Goal: Register for event/course

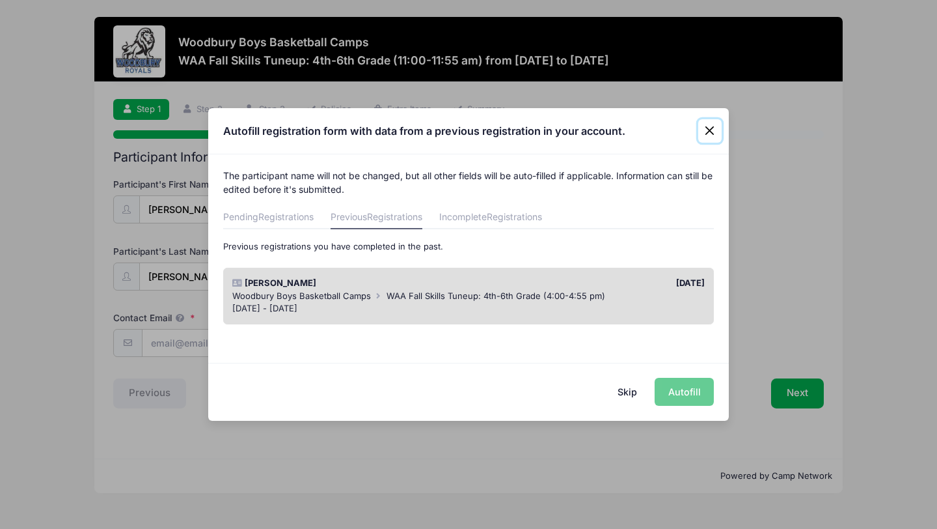
click at [710, 129] on button "Close" at bounding box center [709, 130] width 23 height 23
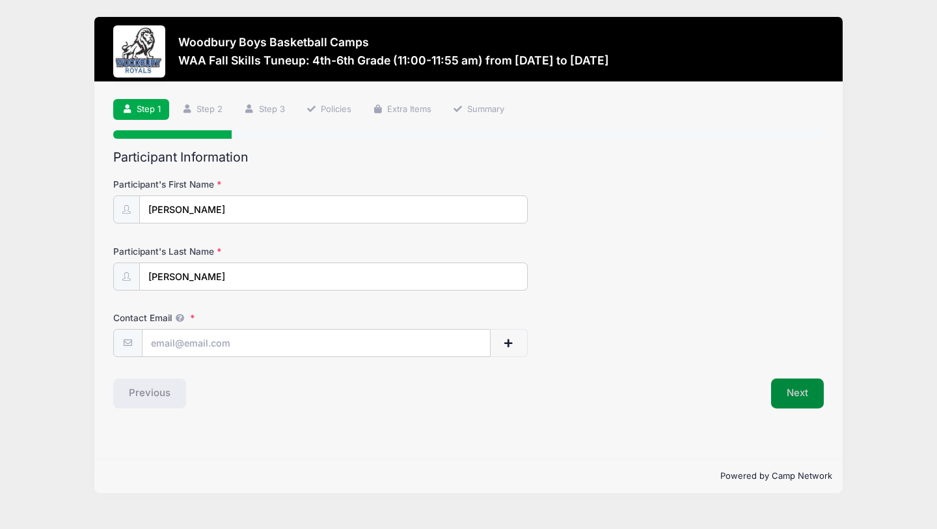
click at [813, 396] on button "Next" at bounding box center [797, 393] width 53 height 30
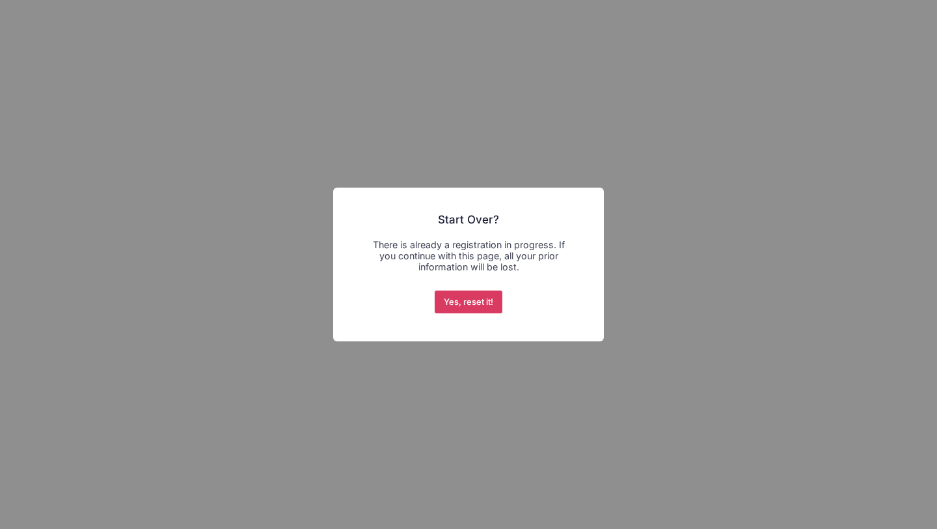
click at [486, 307] on button "Yes, reset it!" at bounding box center [469, 301] width 68 height 23
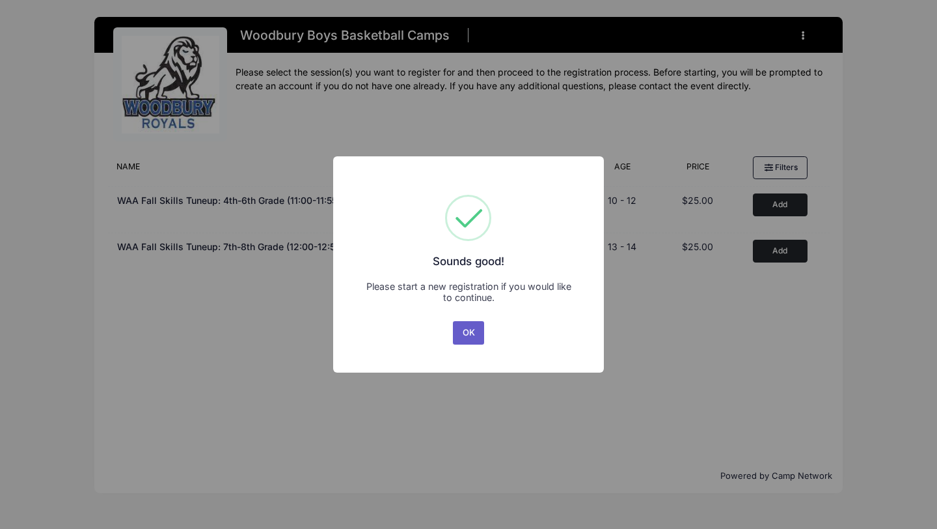
click at [475, 332] on button "OK" at bounding box center [468, 332] width 31 height 23
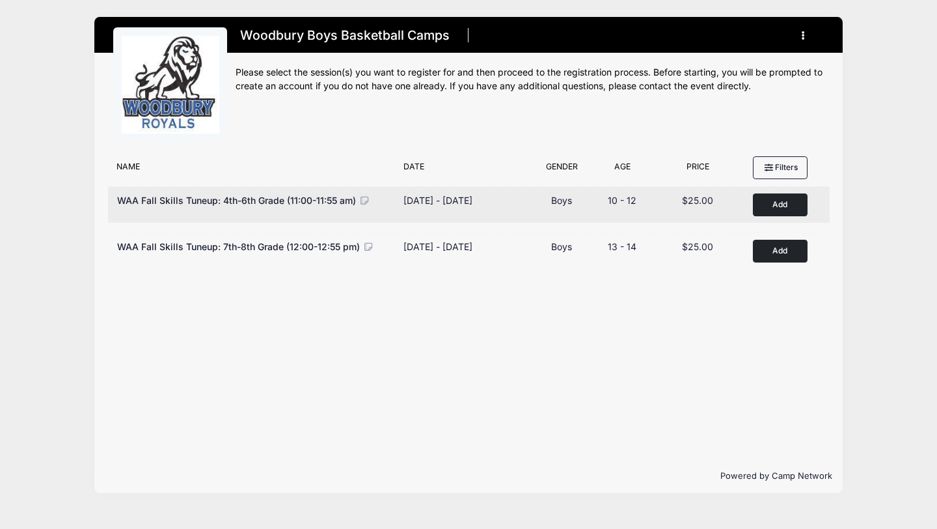
click at [779, 206] on button "Add to Cart" at bounding box center [780, 204] width 55 height 23
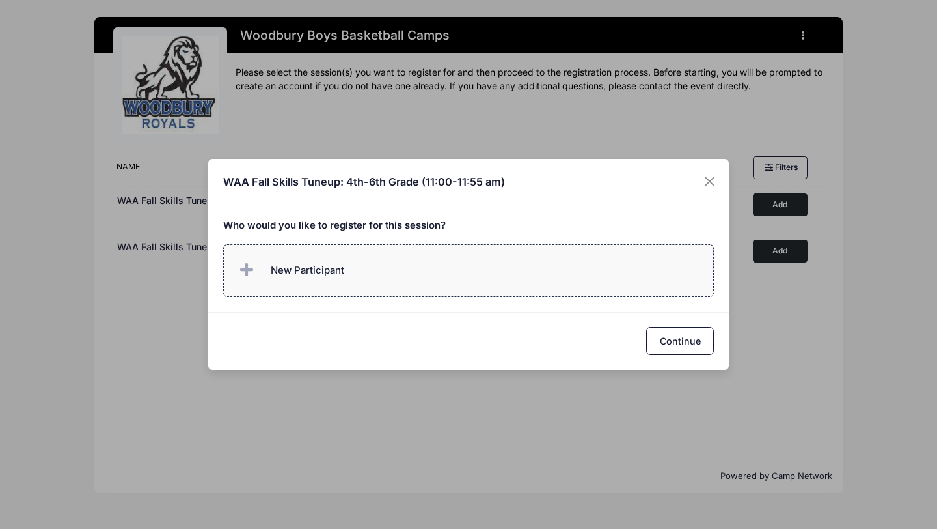
click at [407, 272] on label "New Participant" at bounding box center [468, 270] width 491 height 53
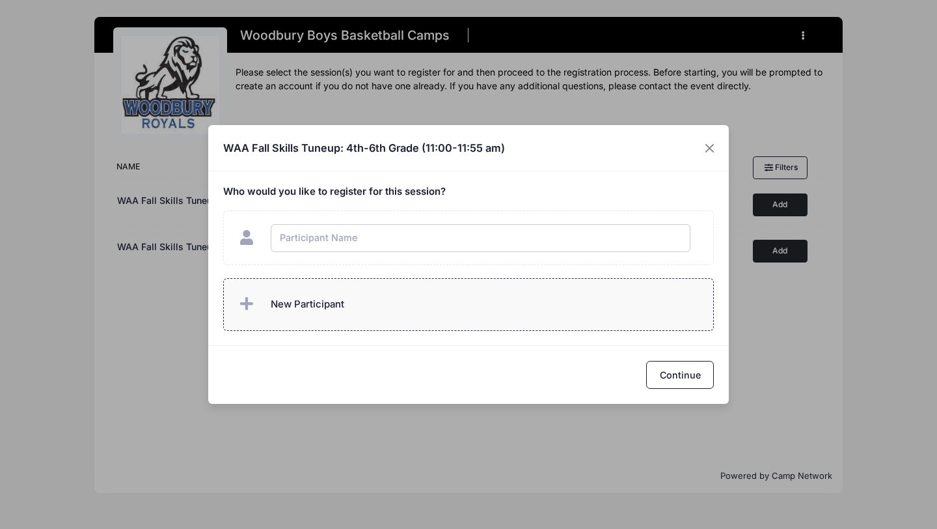
type input "C"
type input "[PERSON_NAME]"
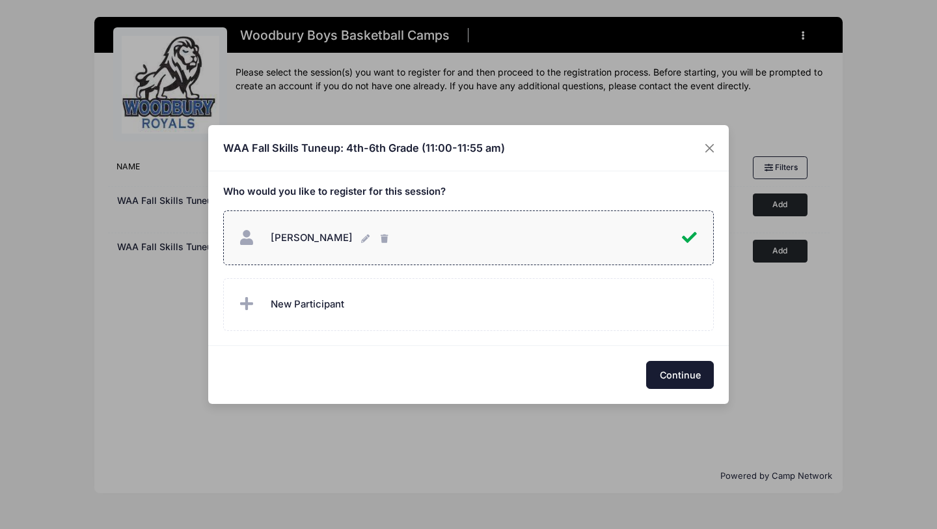
checkbox input "true"
click at [685, 375] on button "Continue" at bounding box center [680, 375] width 68 height 28
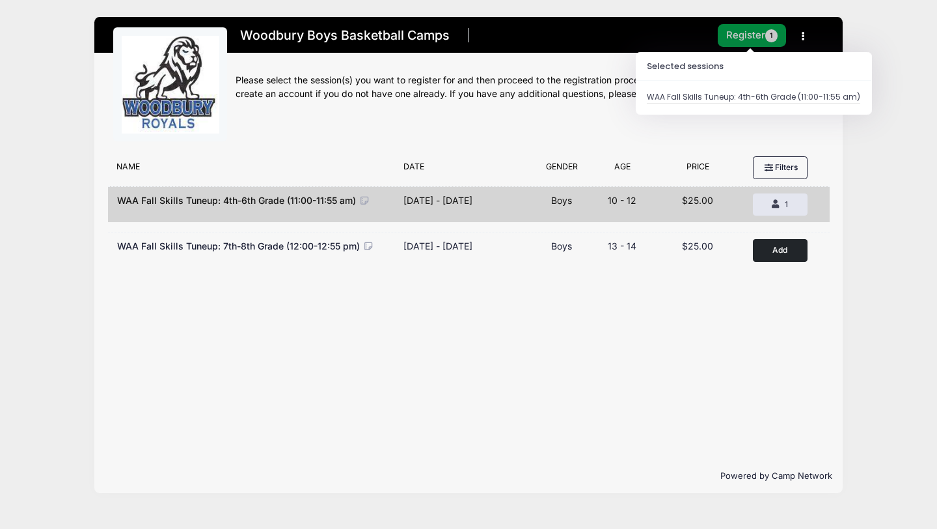
click at [754, 30] on button "Register 1" at bounding box center [752, 35] width 69 height 23
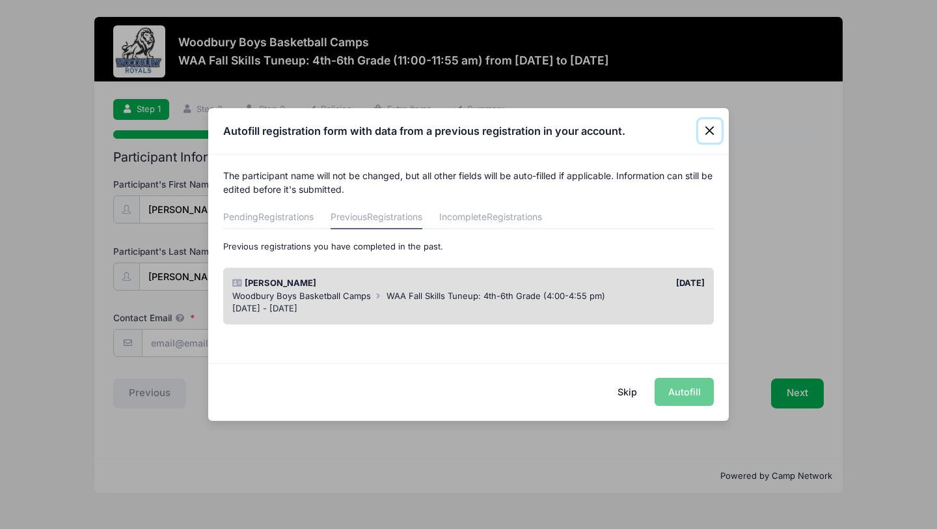
click at [711, 133] on button "Close" at bounding box center [709, 130] width 23 height 23
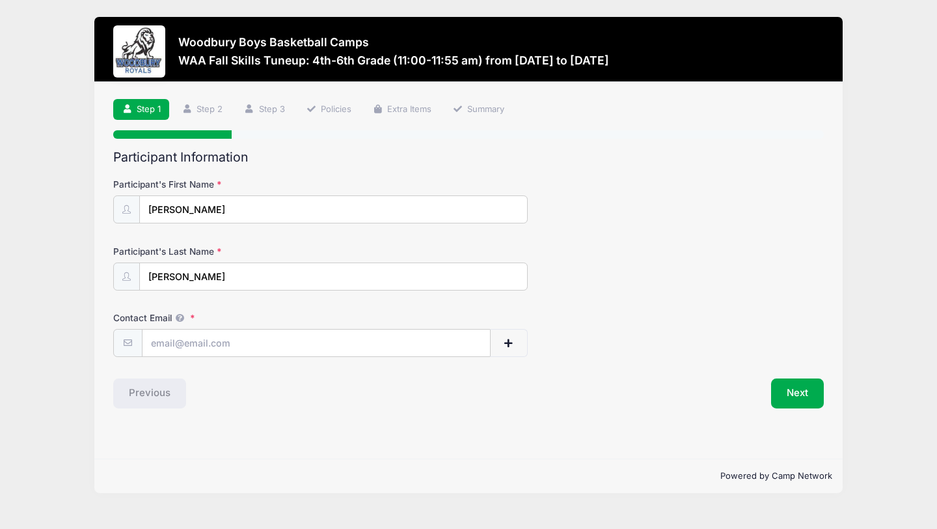
click at [501, 178] on div "Participant's First Name Dominic" at bounding box center [468, 201] width 711 height 46
click at [173, 342] on input "Contact Email" at bounding box center [317, 343] width 348 height 28
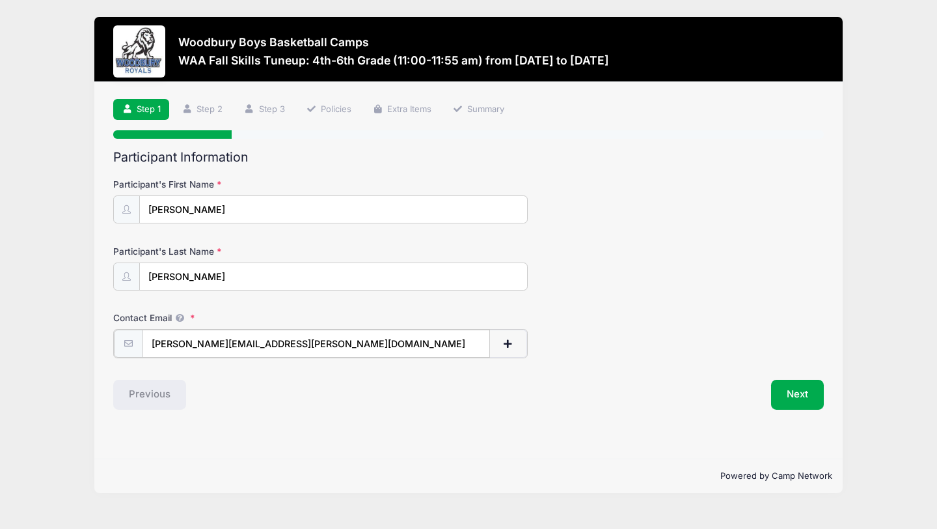
type input "[PERSON_NAME][EMAIL_ADDRESS][PERSON_NAME][DOMAIN_NAME]"
click at [616, 357] on div "Participant Information Participant's First Name Dominic Participant's Last Nam…" at bounding box center [468, 279] width 711 height 258
click at [795, 395] on button "Next" at bounding box center [797, 393] width 53 height 30
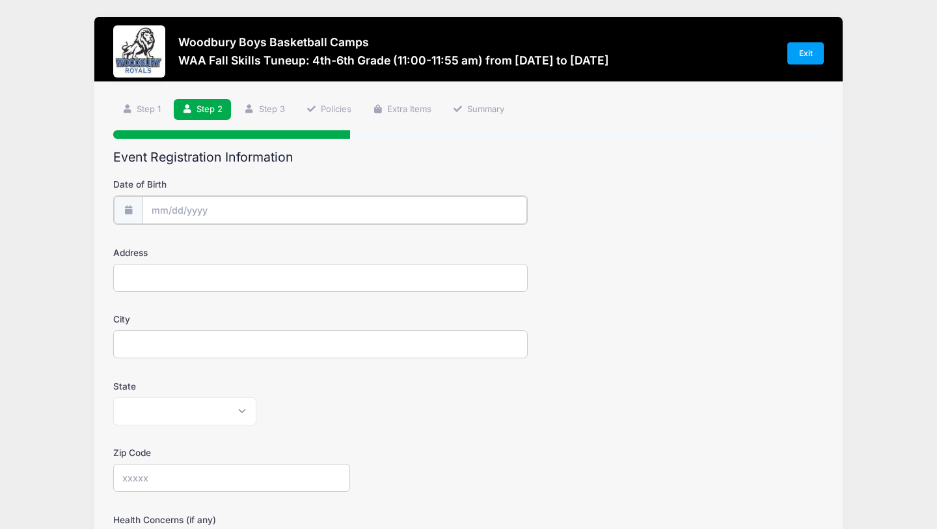
click at [180, 211] on input "Date of Birth" at bounding box center [335, 210] width 385 height 28
click at [260, 240] on input "2025" at bounding box center [264, 244] width 42 height 20
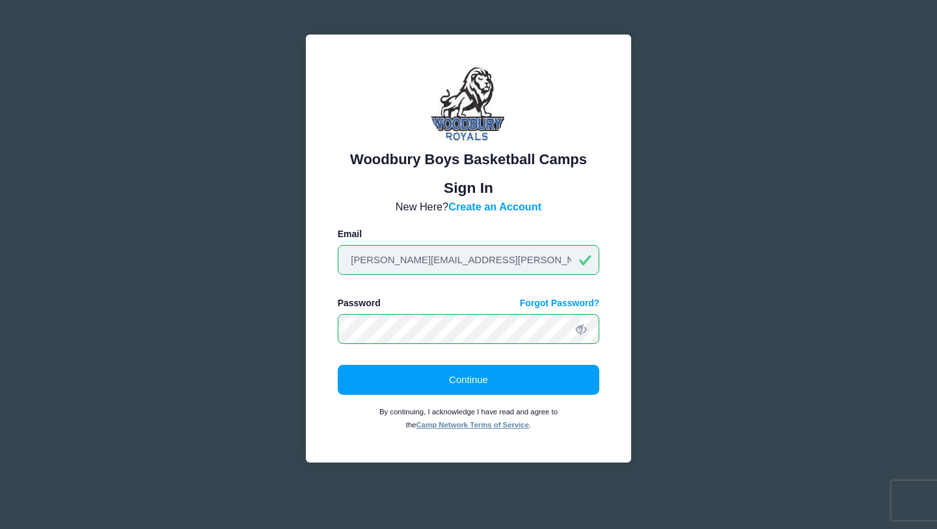
drag, startPoint x: 478, startPoint y: 259, endPoint x: 288, endPoint y: 259, distance: 190.1
click at [288, 259] on div "Woodbury Boys Basketball Camps Please login to continue. Directors are required…" at bounding box center [468, 264] width 389 height 523
type input "[PERSON_NAME][EMAIL_ADDRESS][PERSON_NAME][DOMAIN_NAME]"
click at [585, 282] on form "New Here? Create an Account Email [PERSON_NAME][EMAIL_ADDRESS][PERSON_NAME][DOM…" at bounding box center [469, 315] width 262 height 232
click at [318, 322] on div "Woodbury Boys Basketball Camps Please login to continue. Directors are required…" at bounding box center [468, 249] width 325 height 428
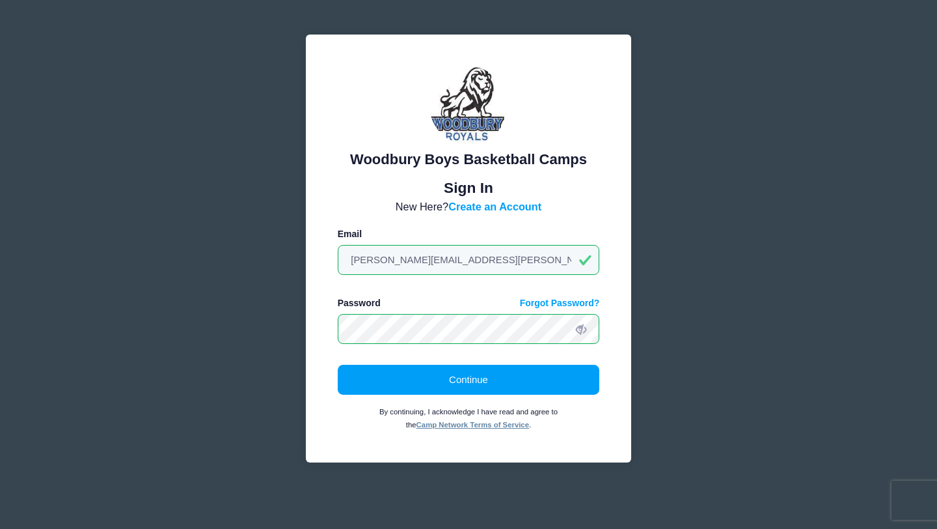
click at [581, 359] on form "New Here? Create an Account Email [PERSON_NAME][EMAIL_ADDRESS][PERSON_NAME][DOM…" at bounding box center [469, 315] width 262 height 232
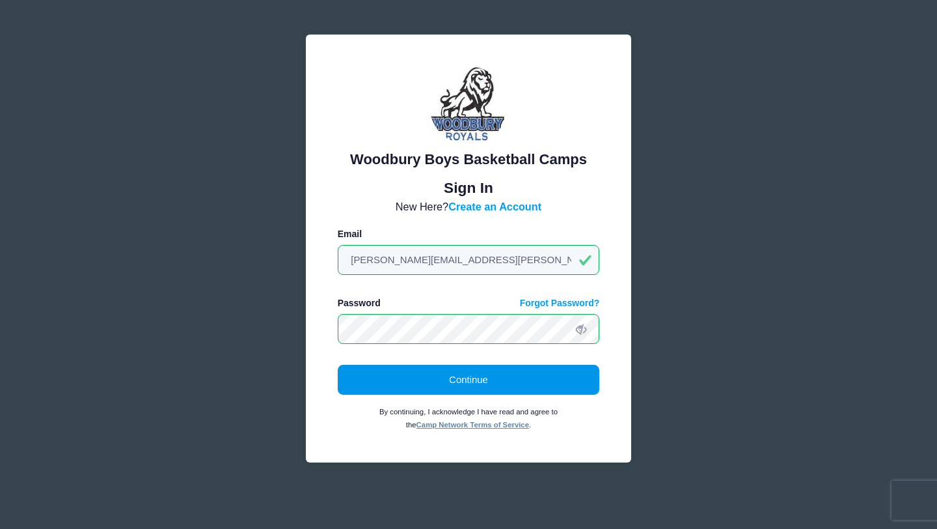
click at [493, 385] on button "Continue" at bounding box center [469, 380] width 262 height 30
